Goal: Contribute content

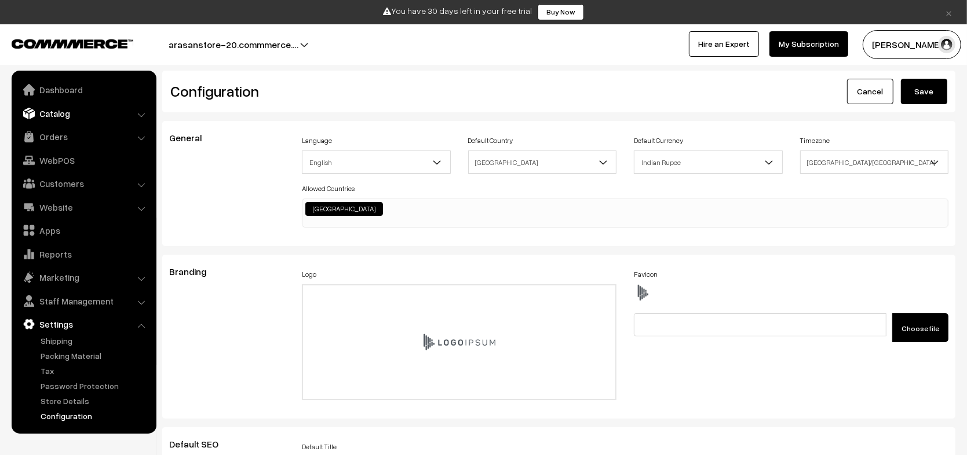
scroll to position [918, 0]
click at [70, 114] on link "Catalog" at bounding box center [83, 113] width 138 height 21
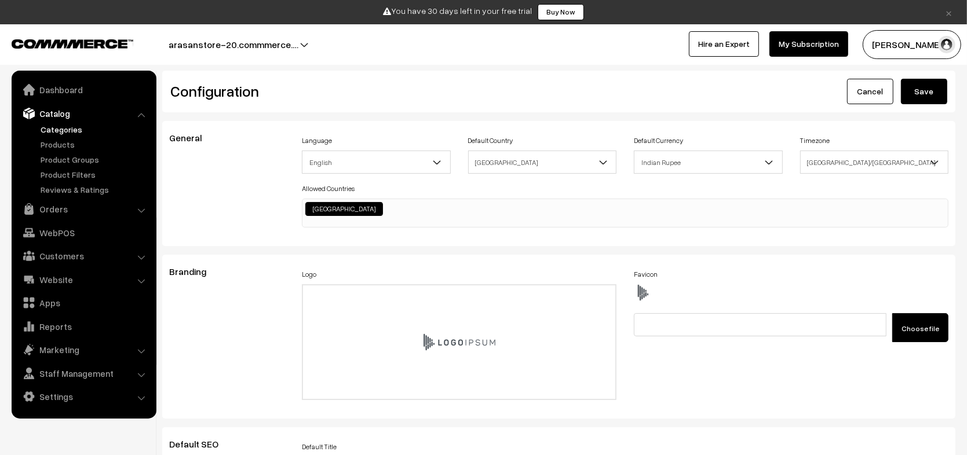
click at [70, 131] on link "Categories" at bounding box center [95, 129] width 115 height 12
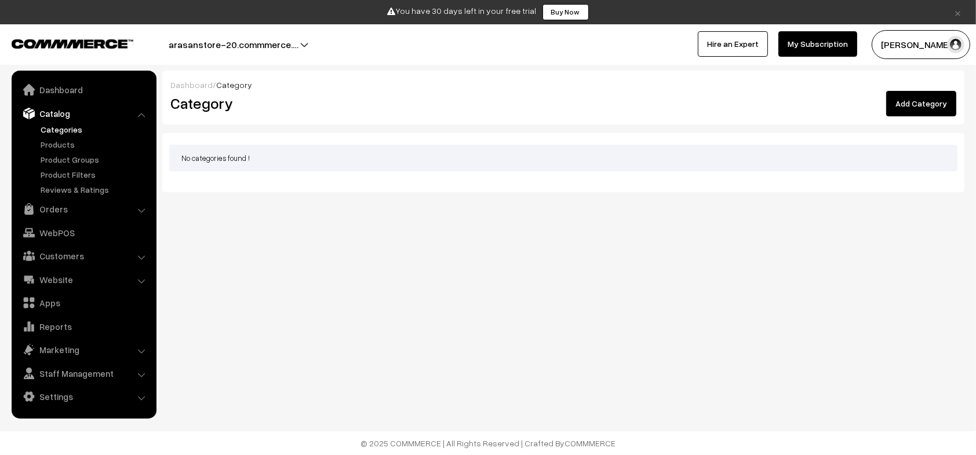
click at [927, 106] on link "Add Category" at bounding box center [921, 103] width 70 height 25
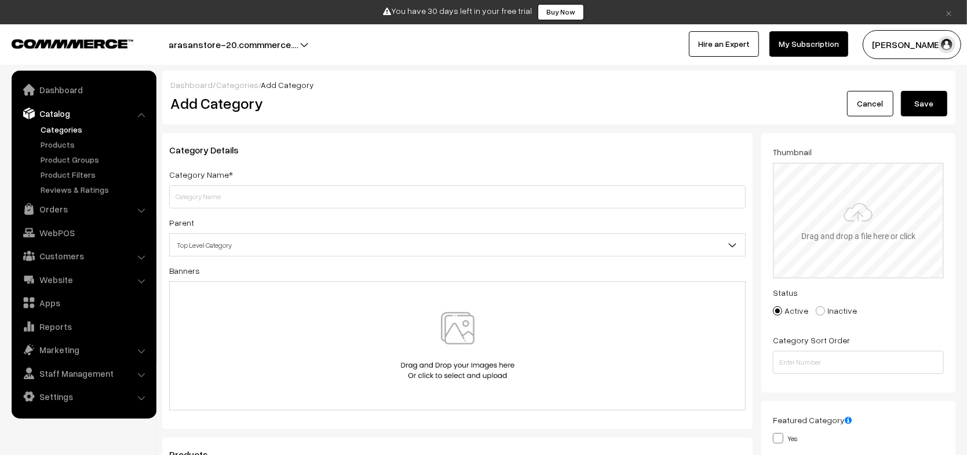
click at [817, 207] on input "file" at bounding box center [858, 221] width 169 height 114
type input "C:\fakepath\file_example_PNG_1MB.webp"
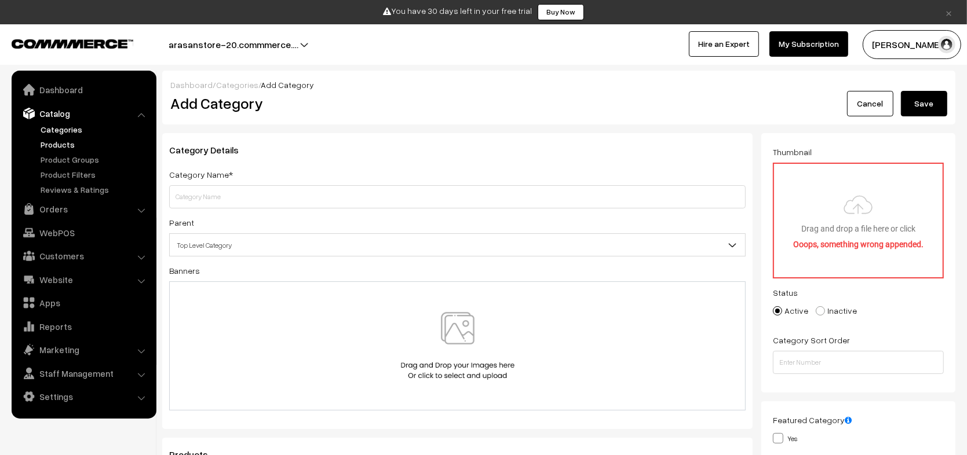
click at [100, 139] on link "Products" at bounding box center [95, 144] width 115 height 12
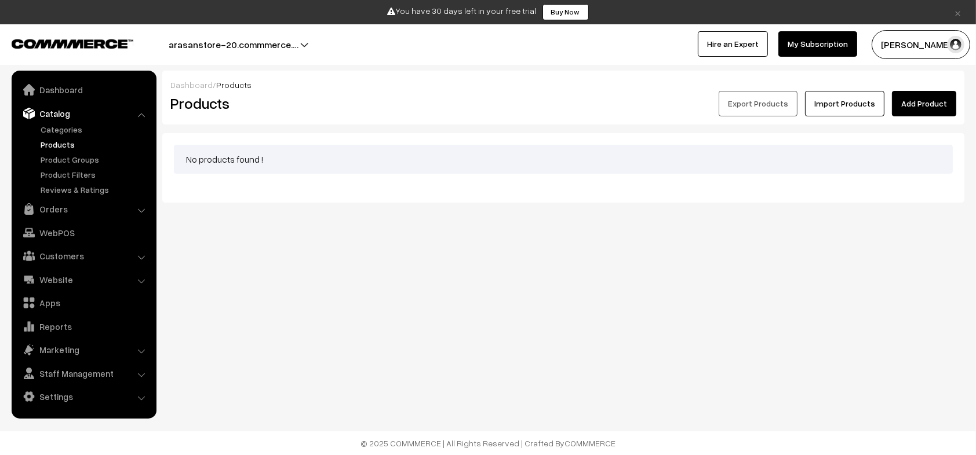
click at [939, 114] on link "Add Product" at bounding box center [924, 103] width 64 height 25
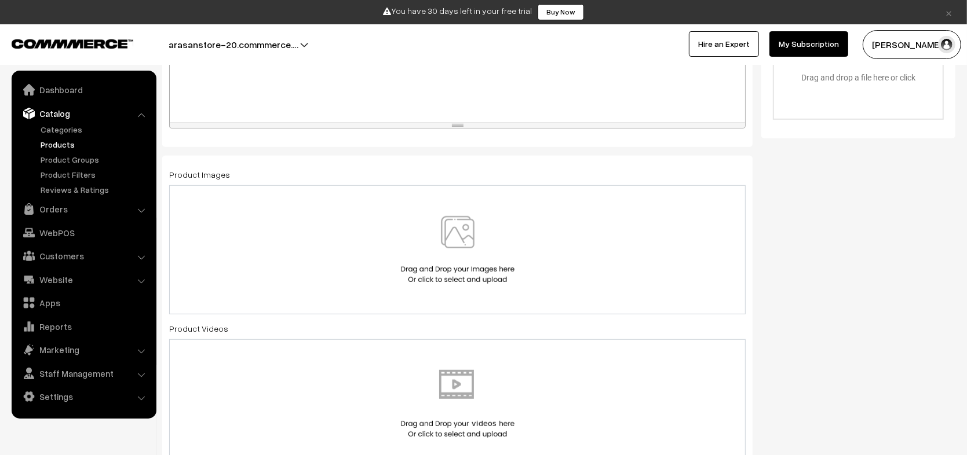
scroll to position [497, 0]
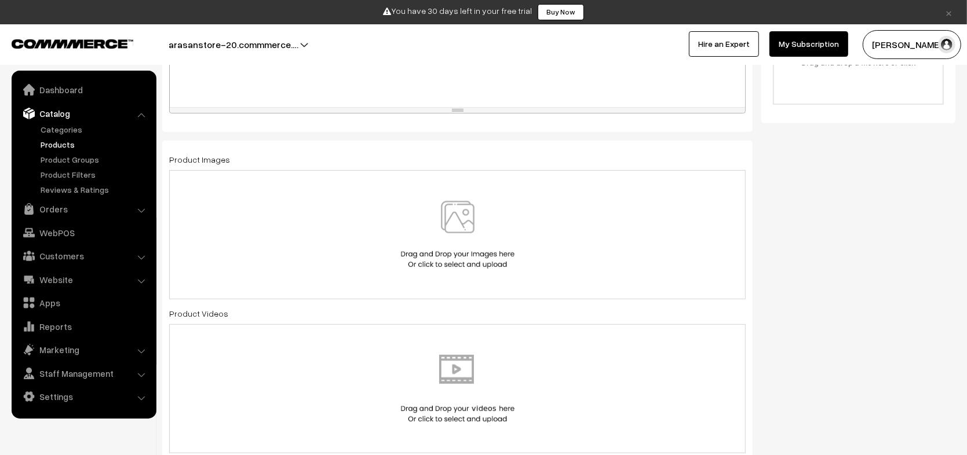
click at [433, 231] on img at bounding box center [457, 235] width 119 height 68
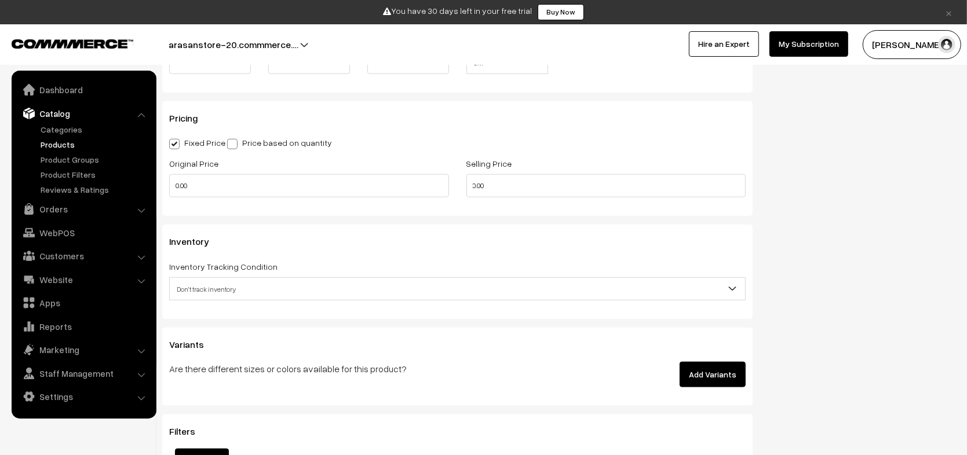
scroll to position [1053, 0]
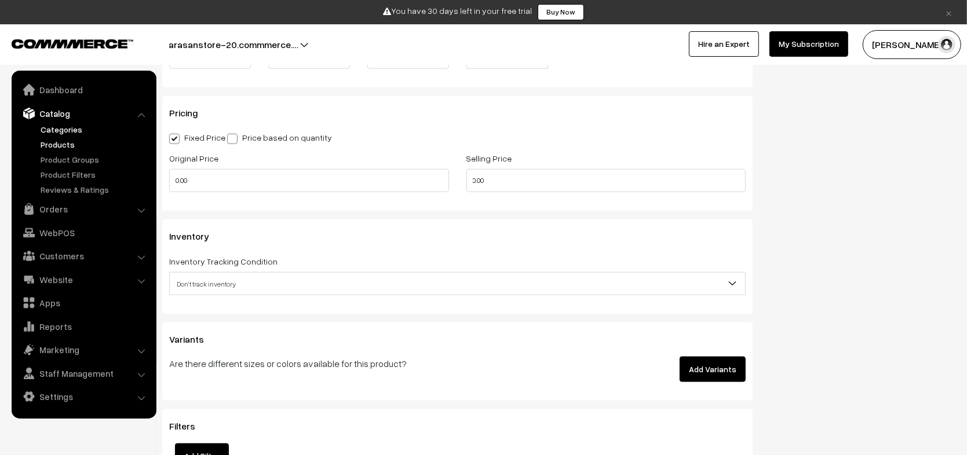
click at [65, 129] on link "Categories" at bounding box center [95, 129] width 115 height 12
